Goal: Information Seeking & Learning: Learn about a topic

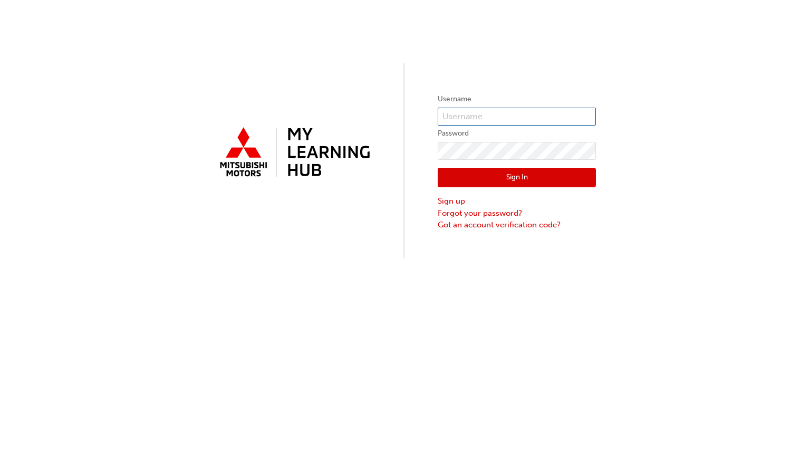
click at [472, 122] on input "text" at bounding box center [517, 117] width 158 height 18
type input "0005916528"
click at [525, 182] on button "Sign In" at bounding box center [517, 178] width 158 height 20
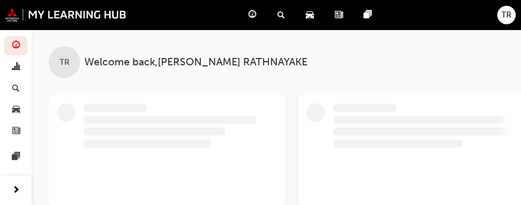
drag, startPoint x: 287, startPoint y: 153, endPoint x: 229, endPoint y: 184, distance: 66.1
click at [229, 184] on div "TR Welcome back , [PERSON_NAME]" at bounding box center [276, 118] width 489 height 176
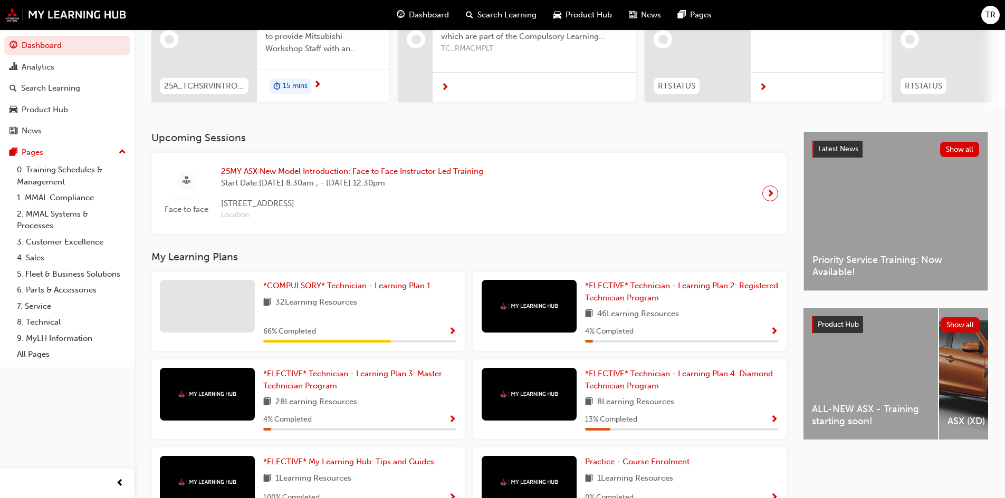
scroll to position [158, 0]
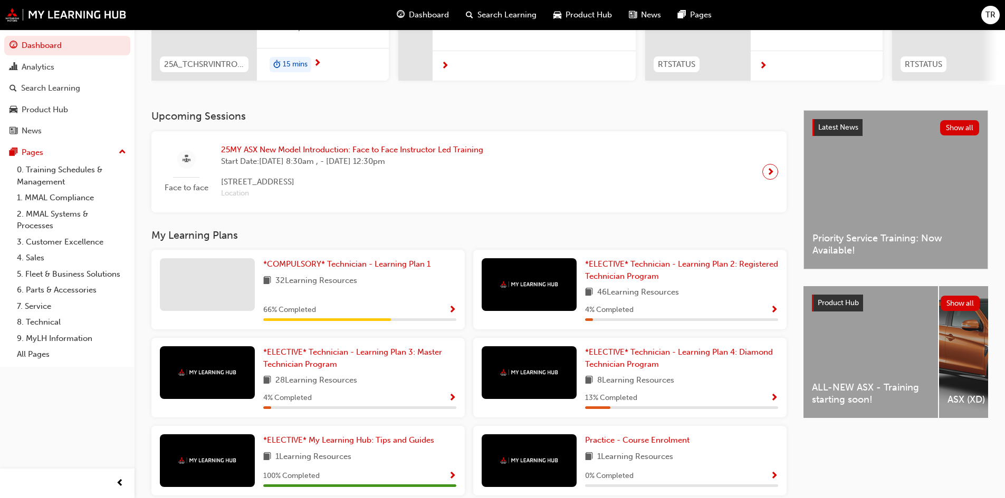
click at [315, 153] on span "25MY ASX New Model Introduction: Face to Face Instructor Led Training" at bounding box center [352, 150] width 262 height 12
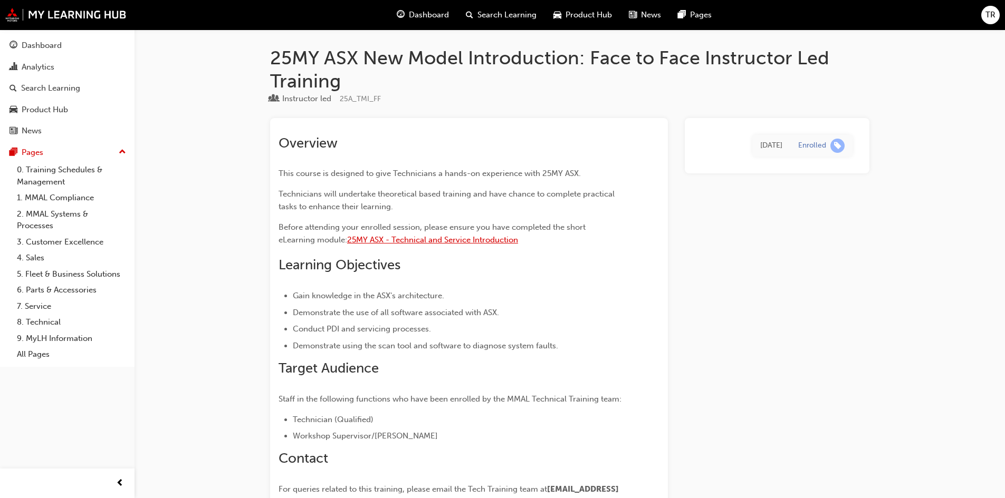
click at [465, 242] on span "25MY ASX - Technical and Service Introduction" at bounding box center [432, 239] width 171 height 9
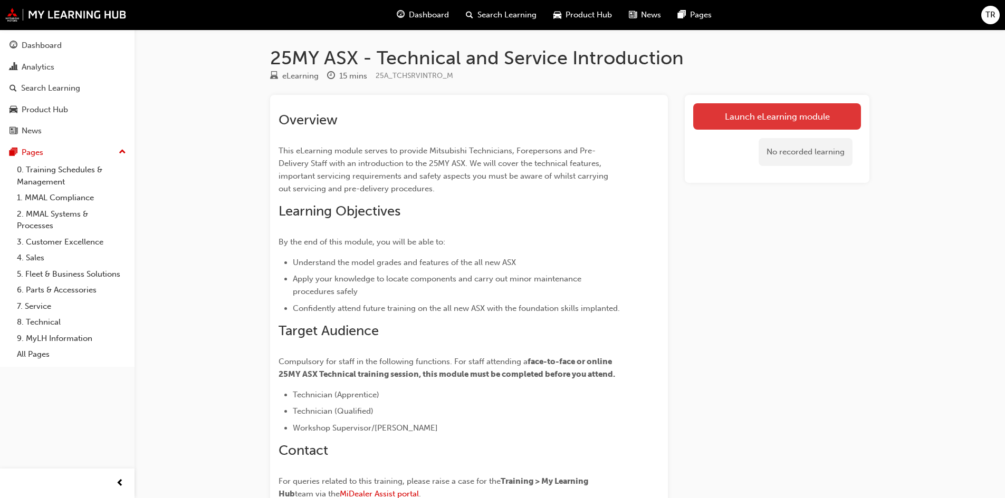
click at [760, 111] on link "Launch eLearning module" at bounding box center [777, 116] width 168 height 26
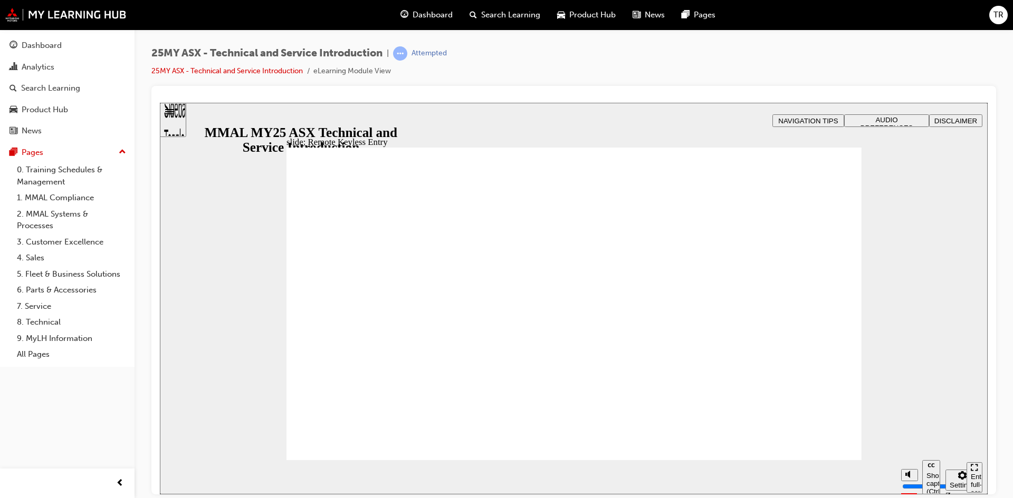
type input "17"
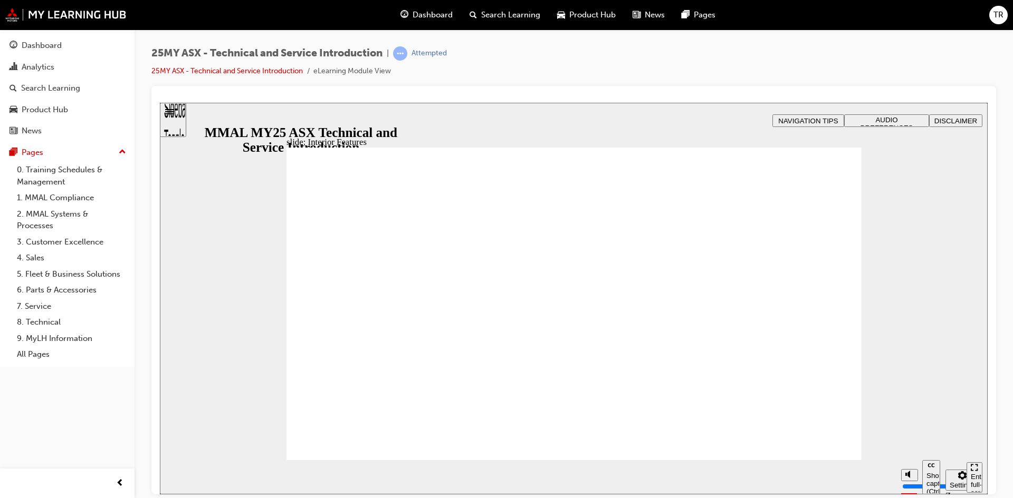
drag, startPoint x: 824, startPoint y: 158, endPoint x: 834, endPoint y: 157, distance: 10.1
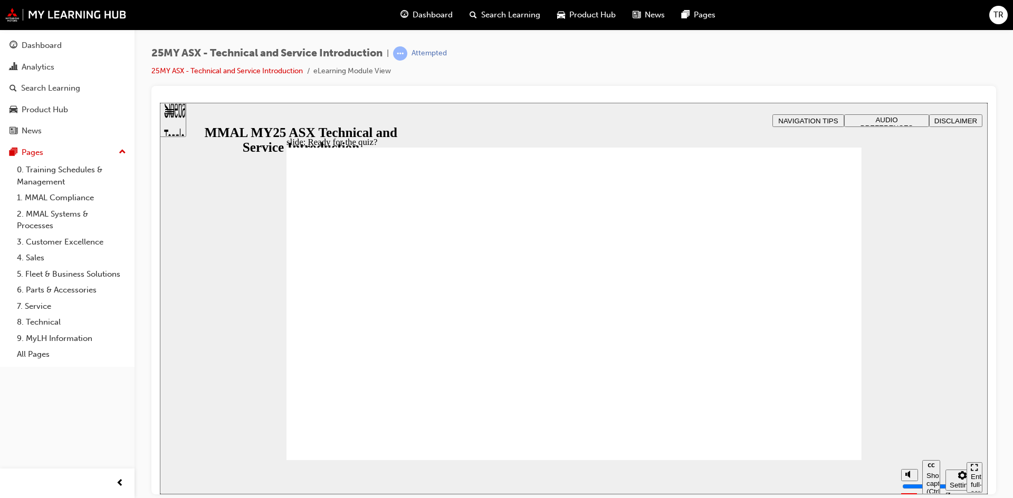
radio input "true"
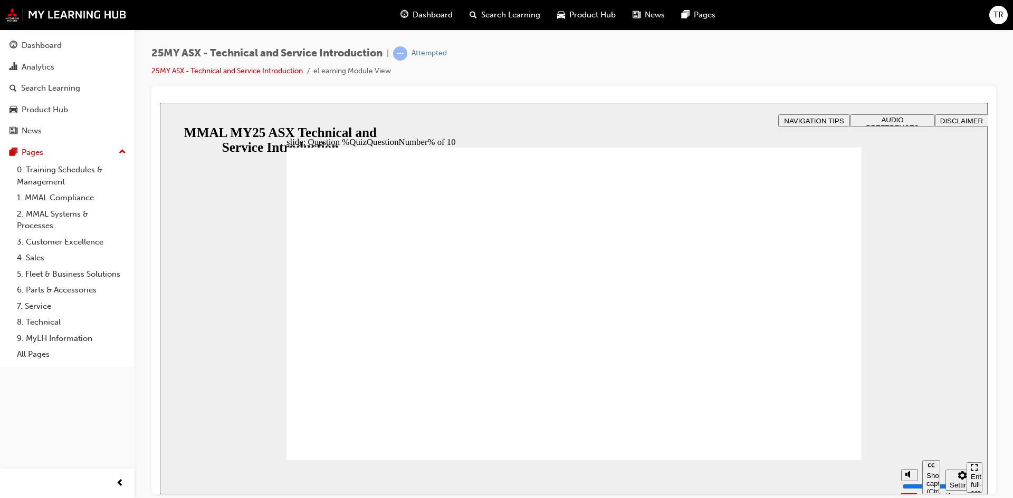
radio input "true"
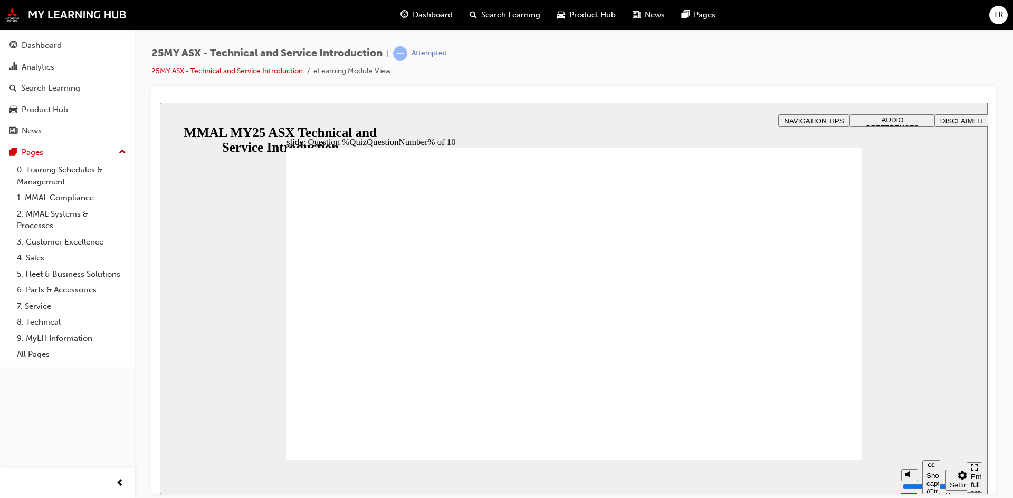
radio input "true"
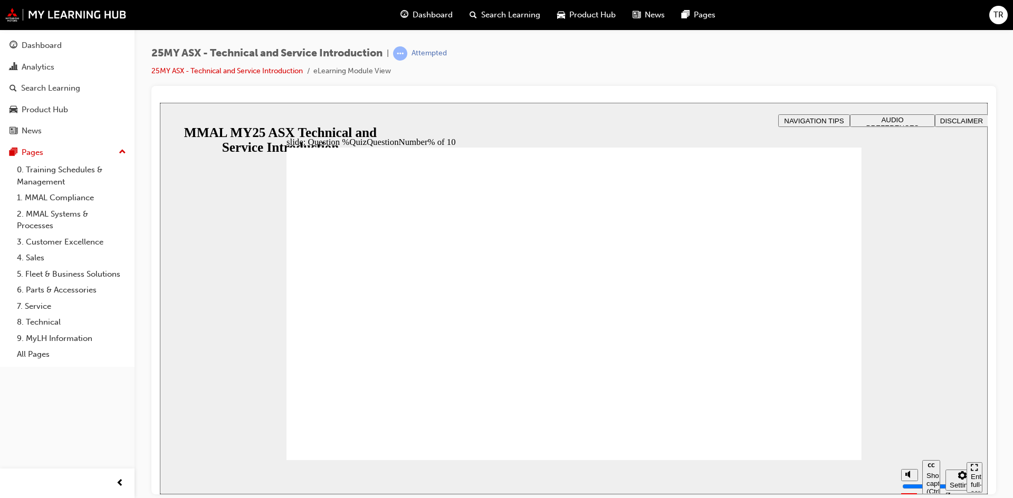
radio input "true"
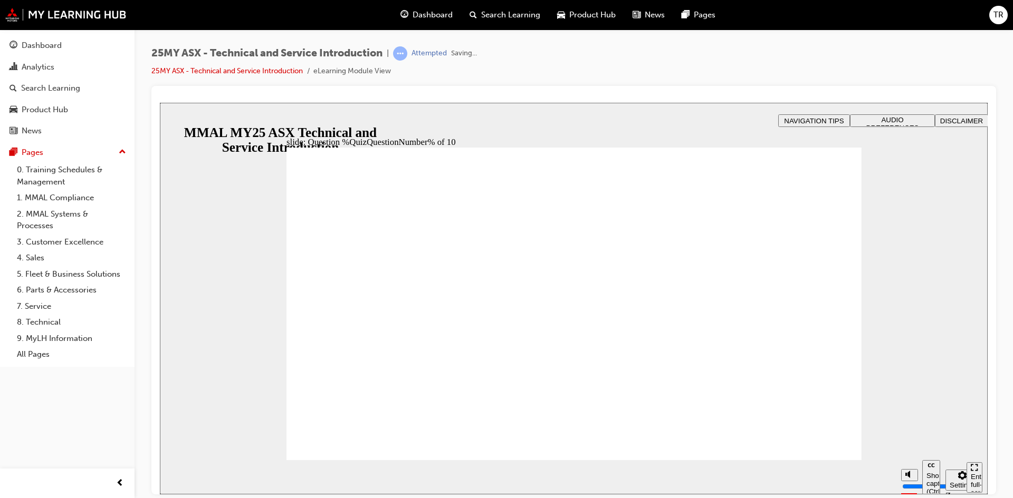
drag, startPoint x: 347, startPoint y: 285, endPoint x: 348, endPoint y: 301, distance: 16.4
radio input "false"
radio input "true"
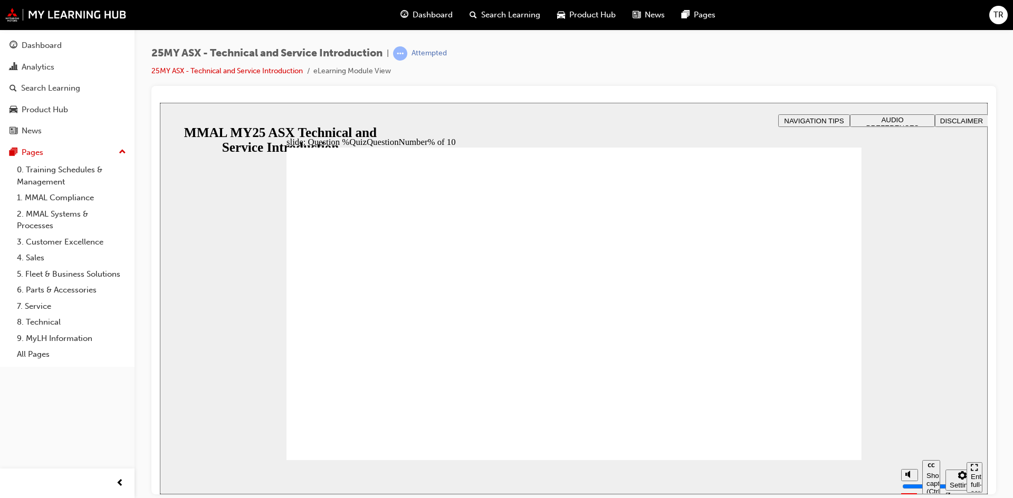
radio input "true"
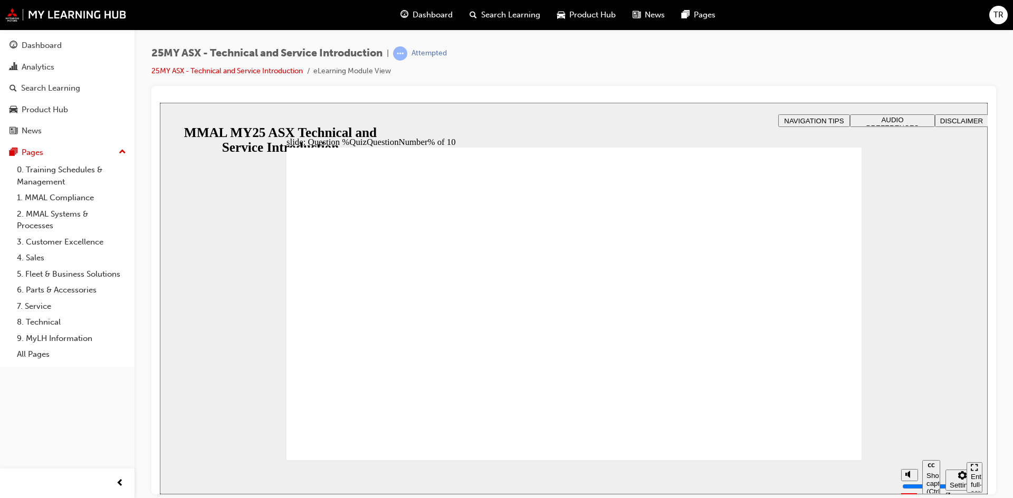
radio input "true"
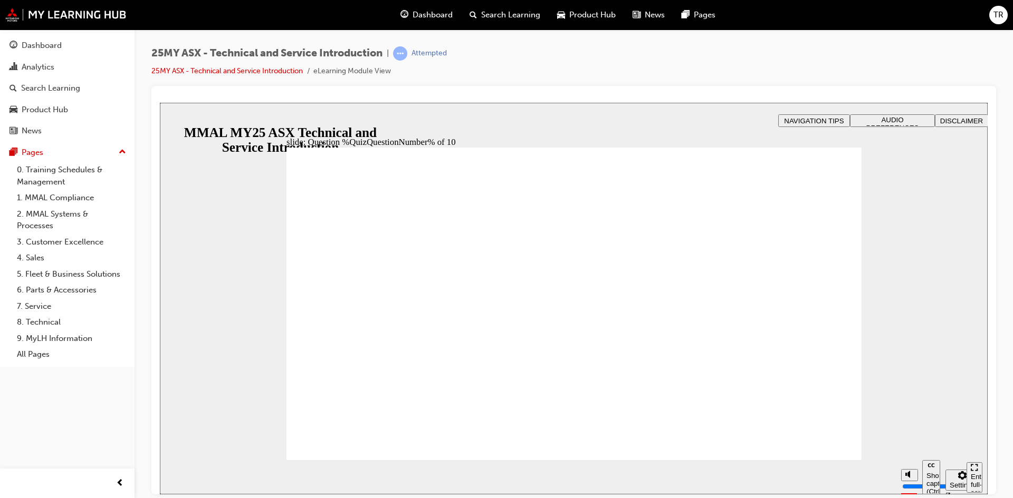
click at [830, 448] on span "Rectangle 5 That’s not quite right. You didn’t select the correct response. Con…" at bounding box center [573, 470] width 575 height 647
drag, startPoint x: 830, startPoint y: 448, endPoint x: 412, endPoint y: 266, distance: 455.4
radio input "true"
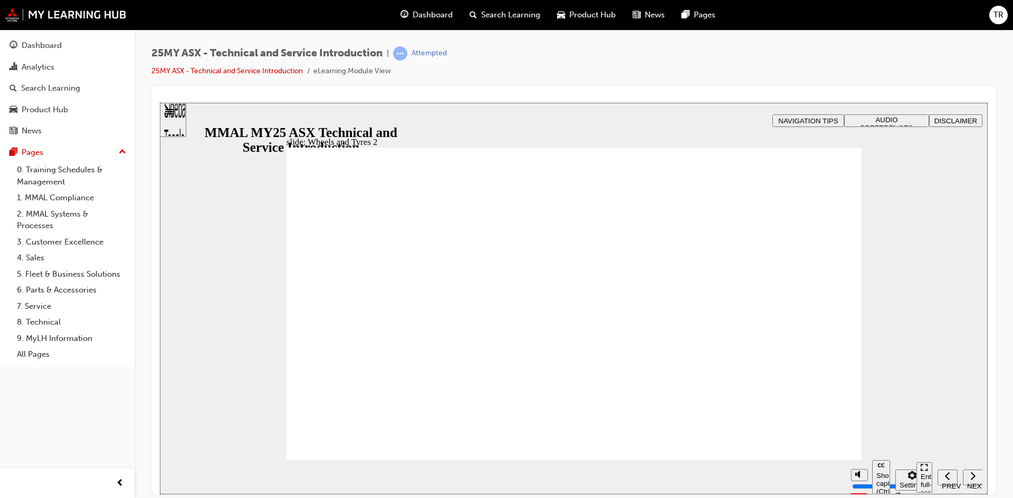
click at [823, 446] on span "Rectangle 2 Wheels and Tyres 215/60 R17 96H (LS only) 17 Inch Alloy Wheels 215/…" at bounding box center [573, 470] width 575 height 647
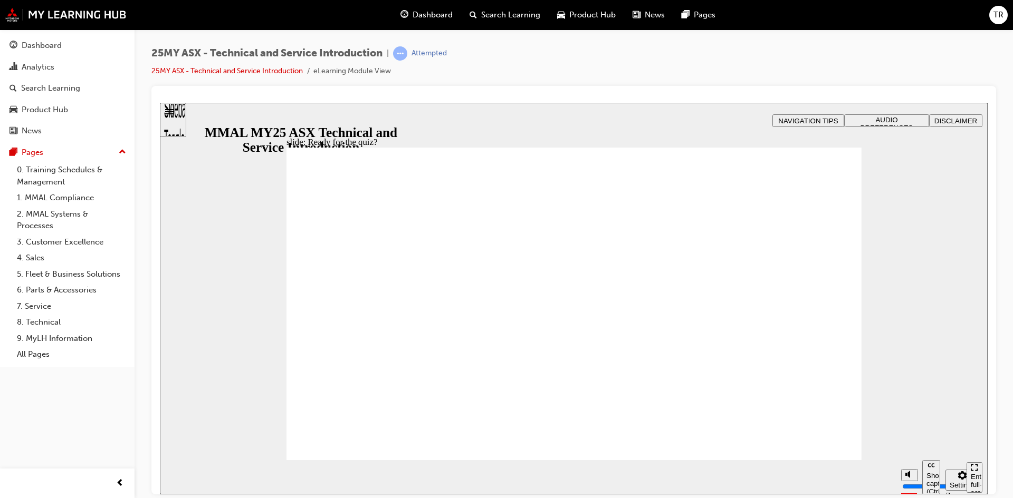
drag, startPoint x: 338, startPoint y: 311, endPoint x: 439, endPoint y: 331, distance: 103.2
radio input "true"
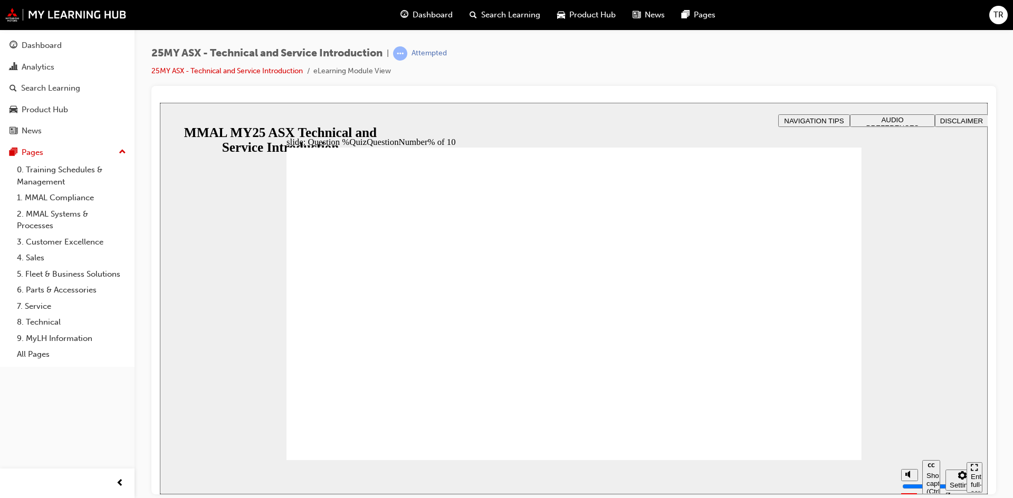
radio input "false"
radio input "true"
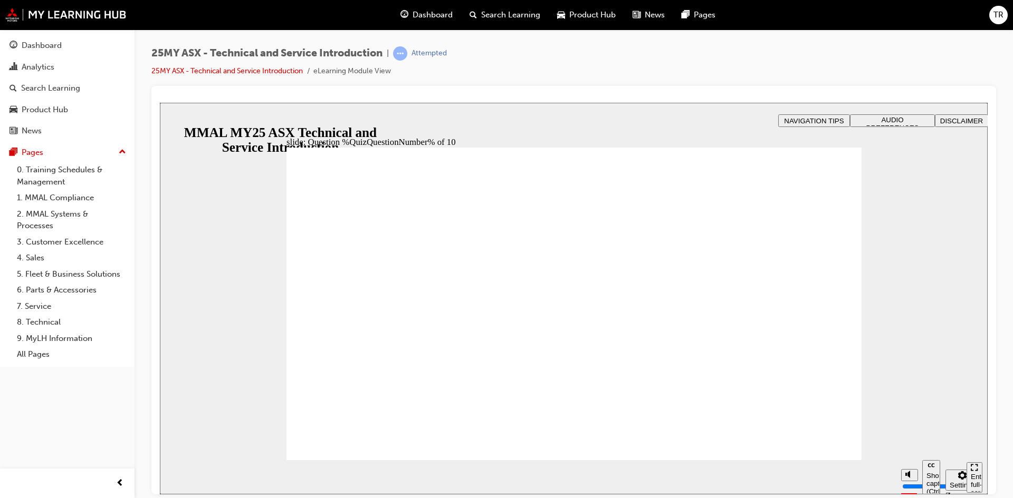
radio input "true"
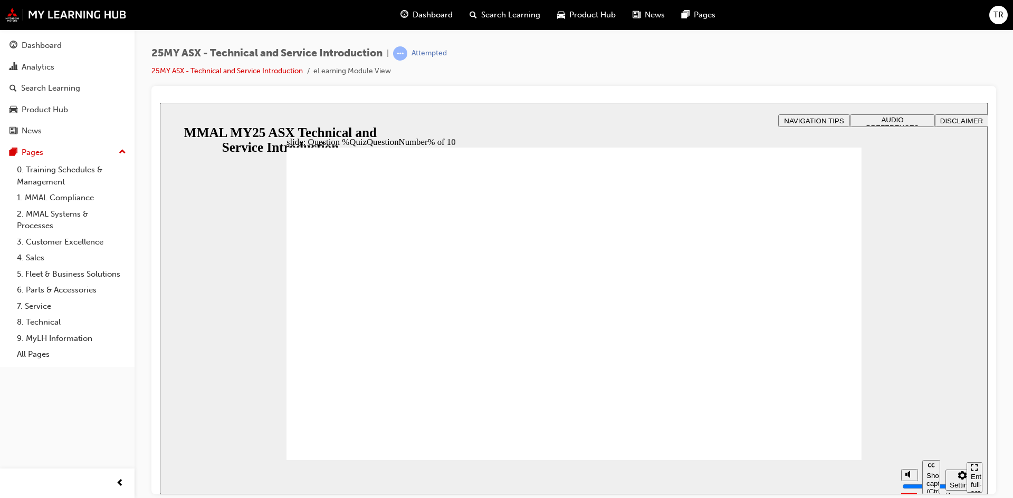
radio input "true"
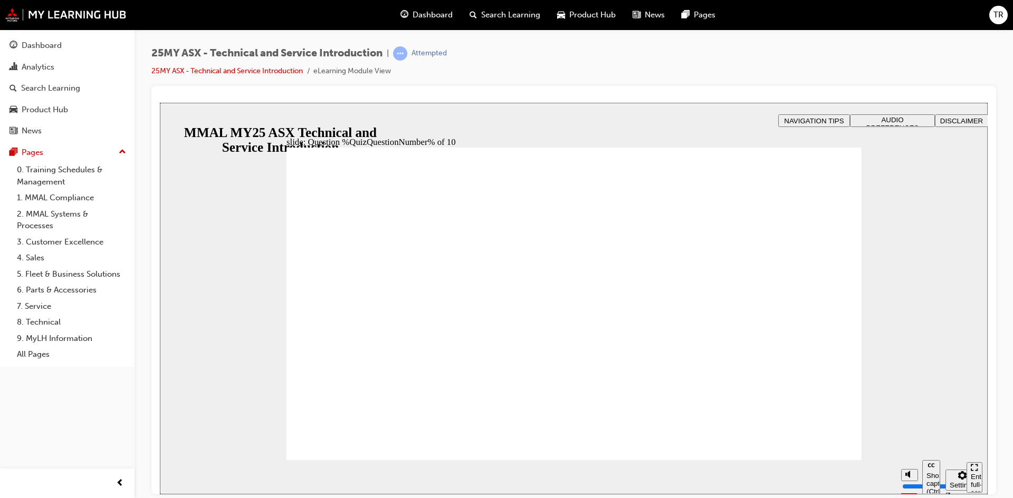
radio input "true"
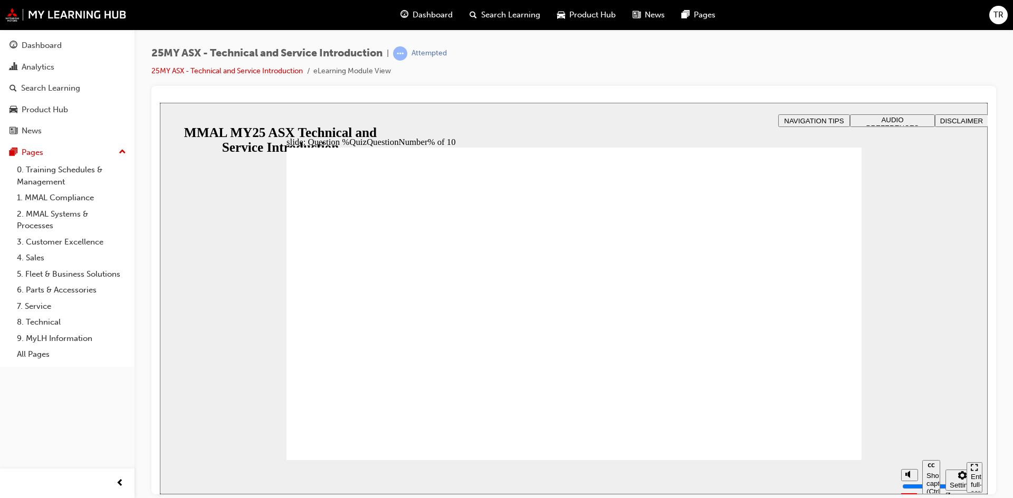
radio input "true"
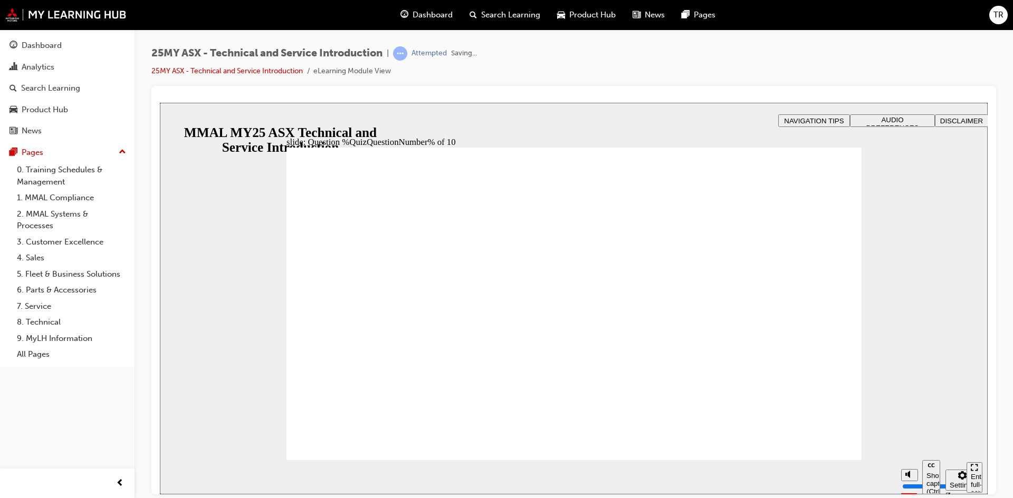
radio input "true"
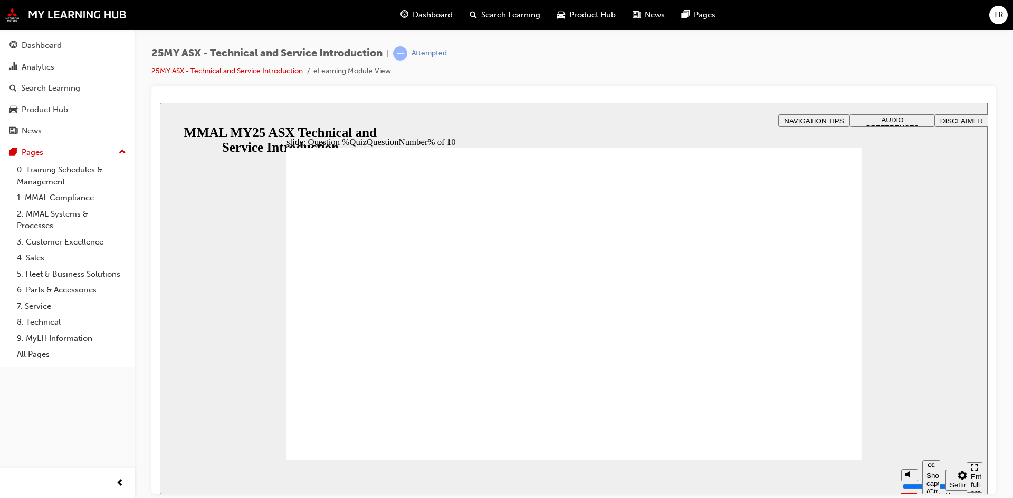
radio input "true"
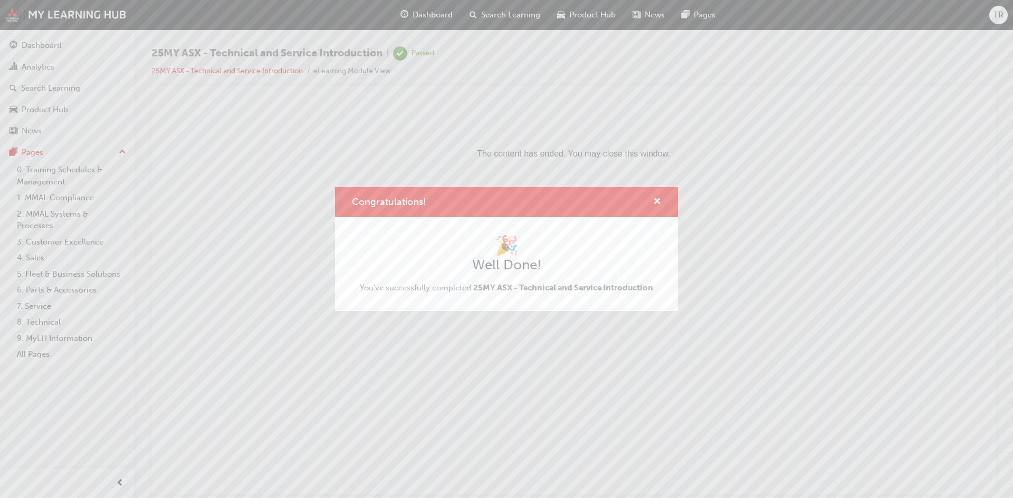
click at [54, 47] on div "Congratulations! 🎉 Well Done! You've successfully completed 25MY ASX - Technica…" at bounding box center [506, 249] width 1013 height 498
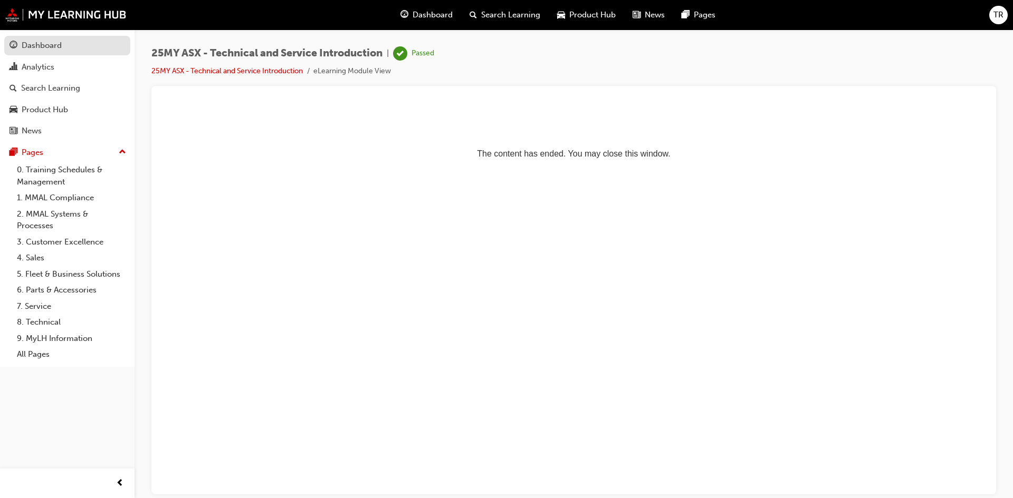
click at [54, 47] on div "Dashboard" at bounding box center [42, 46] width 40 height 12
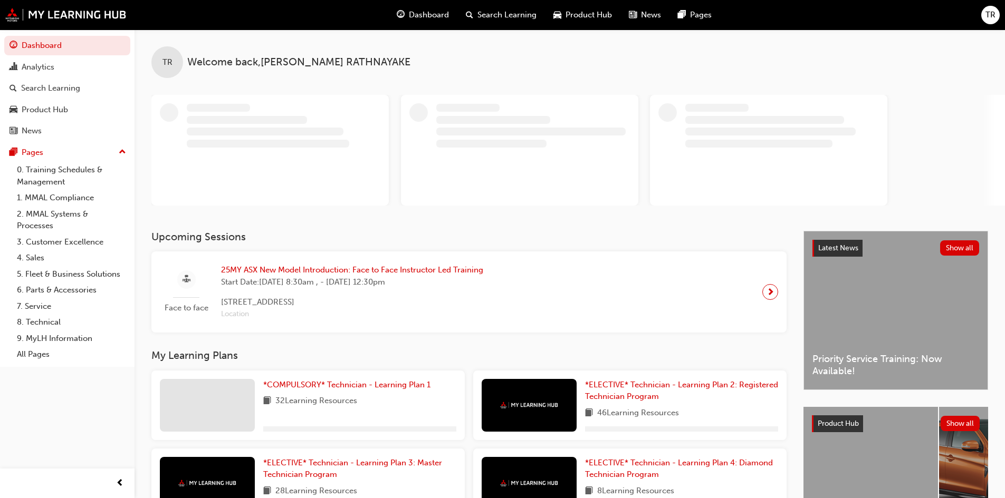
click at [352, 276] on span "Start Date: Tue 30 Sep 2025, 8:30am , - Fri 3 Oct 2025, 12:30pm" at bounding box center [352, 282] width 262 height 12
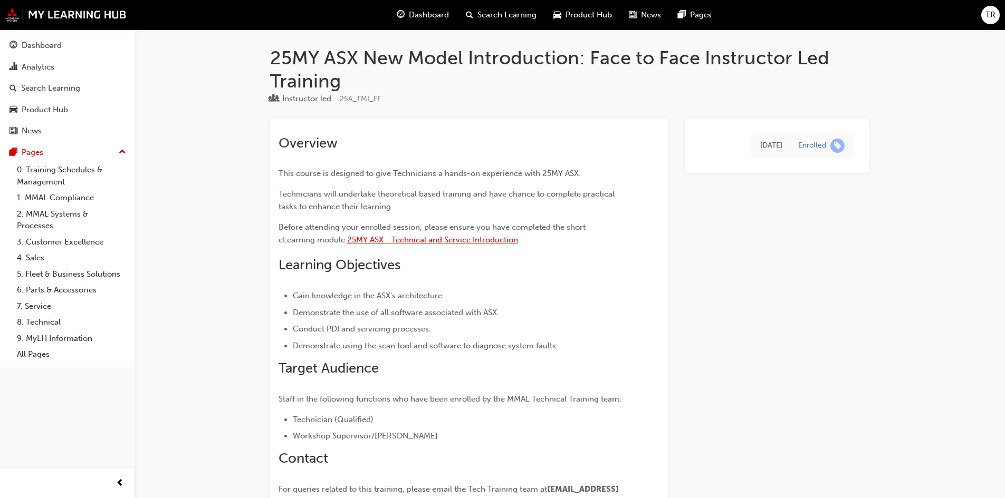
click at [494, 238] on span "25MY ASX - Technical and Service Introduction" at bounding box center [432, 239] width 171 height 9
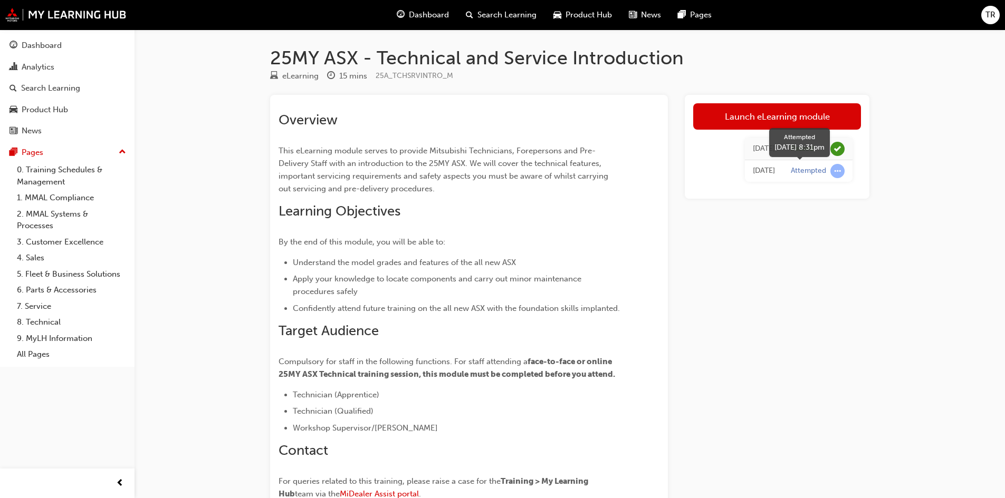
click at [815, 175] on div "Attempted" at bounding box center [808, 171] width 35 height 10
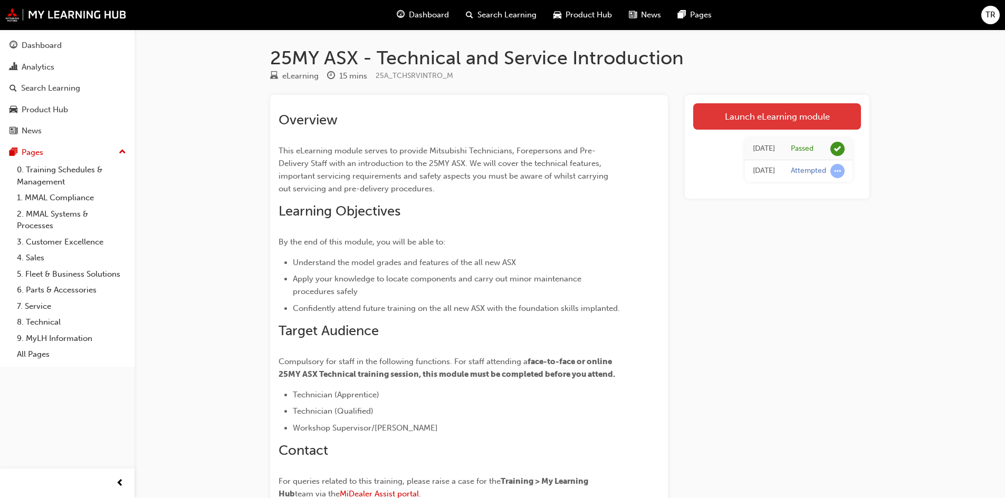
click at [747, 117] on link "Launch eLearning module" at bounding box center [777, 116] width 168 height 26
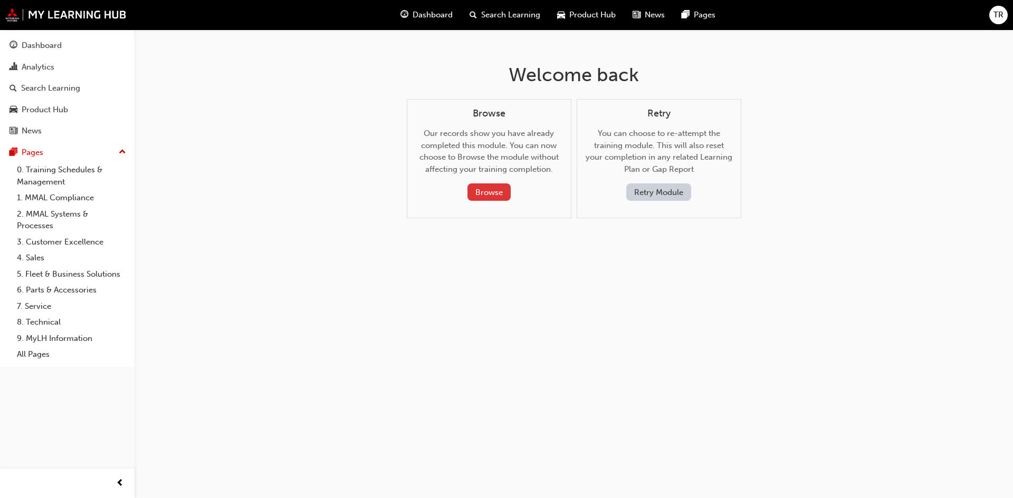
click at [489, 194] on button "Browse" at bounding box center [488, 192] width 43 height 17
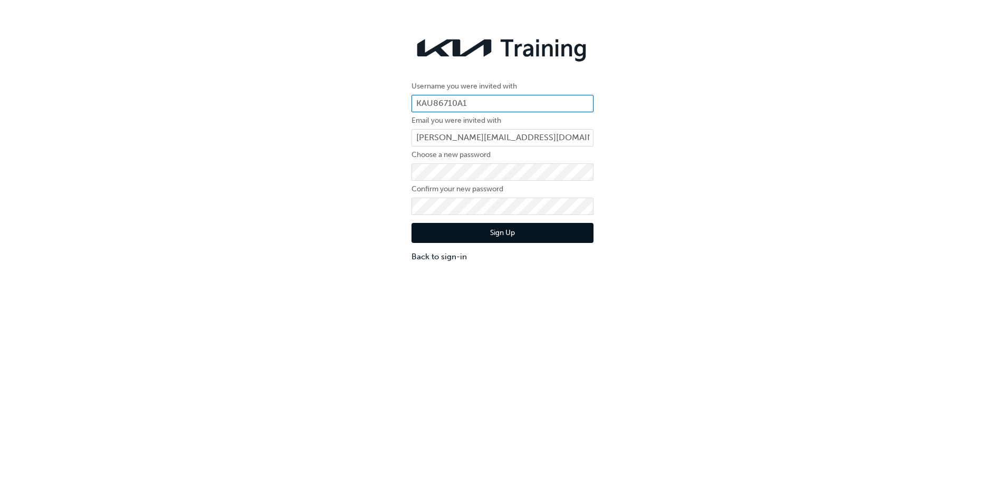
drag, startPoint x: 487, startPoint y: 99, endPoint x: 380, endPoint y: 105, distance: 107.2
click at [380, 105] on div "Username you were invited with KAU86710A1 Email you were invited with tharun.ra…" at bounding box center [502, 147] width 1005 height 247
click at [454, 259] on link "Back to sign-in" at bounding box center [502, 257] width 182 height 12
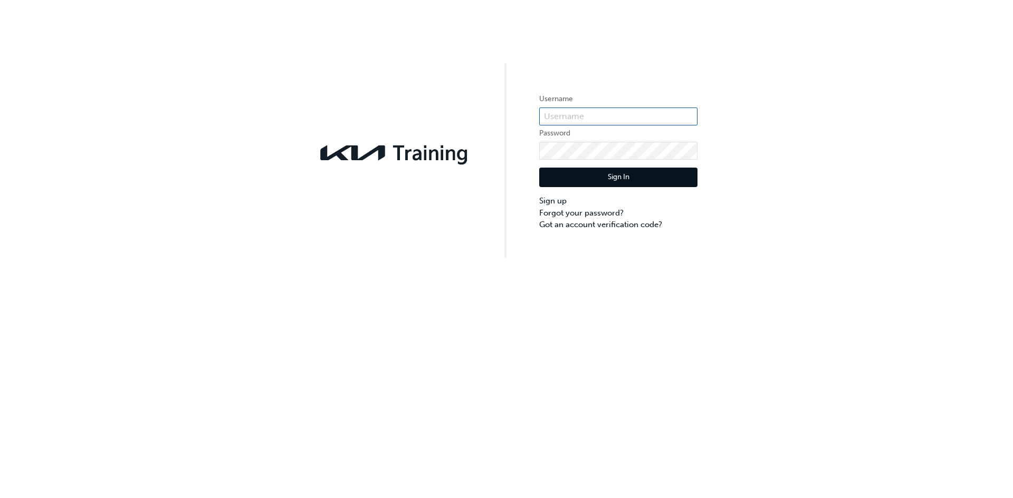
click at [575, 112] on input "text" at bounding box center [618, 117] width 158 height 18
paste input "KAU86710A1"
type input "KAU86710A1"
click at [494, 148] on div "Username KAU86710A1 Password Sign In Sign up Forgot your password? Got an accou…" at bounding box center [506, 129] width 1013 height 258
click button "Sign In" at bounding box center [618, 178] width 158 height 20
